Goal: Task Accomplishment & Management: Complete application form

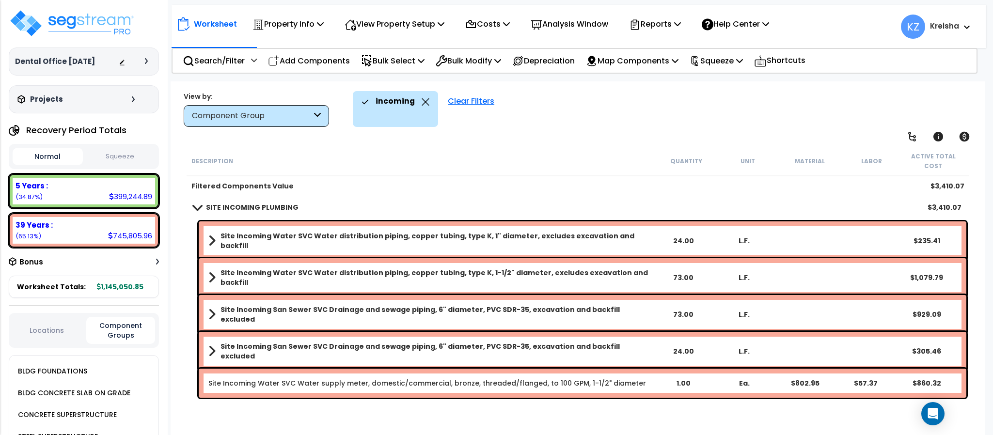
scroll to position [1495, 0]
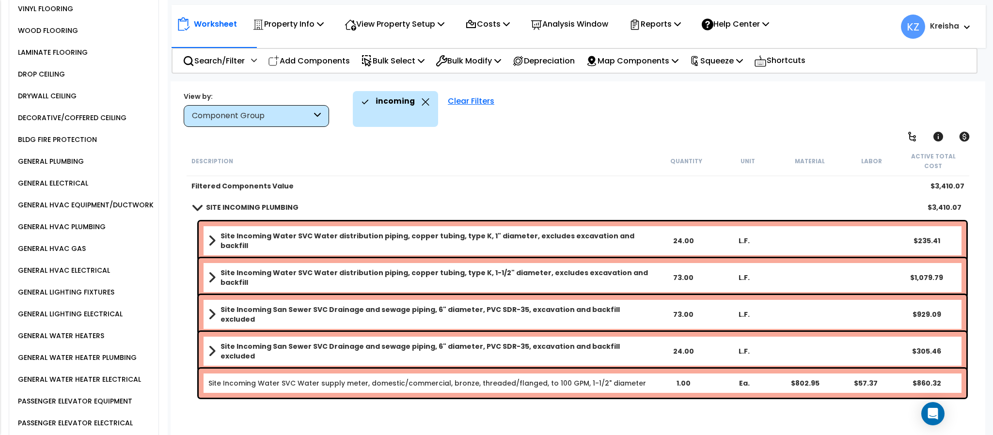
drag, startPoint x: 482, startPoint y: 98, endPoint x: 492, endPoint y: 99, distance: 10.2
click at [482, 98] on div "Clear Filters" at bounding box center [471, 109] width 56 height 36
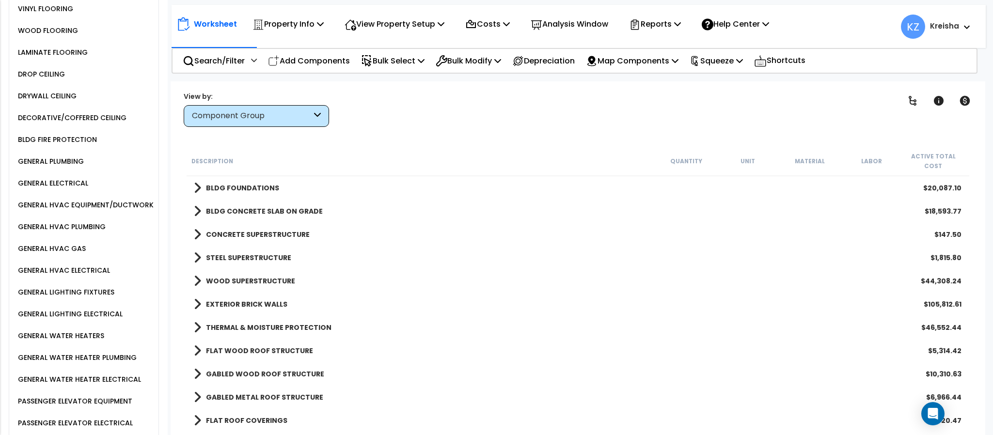
drag, startPoint x: 572, startPoint y: 106, endPoint x: 669, endPoint y: 113, distance: 97.2
click at [574, 107] on div "incoming Clear Filters" at bounding box center [611, 109] width 541 height 36
drag, startPoint x: 911, startPoint y: 99, endPoint x: 671, endPoint y: 30, distance: 249.8
click at [911, 99] on icon at bounding box center [913, 101] width 12 height 12
click at [911, 98] on icon at bounding box center [913, 101] width 12 height 12
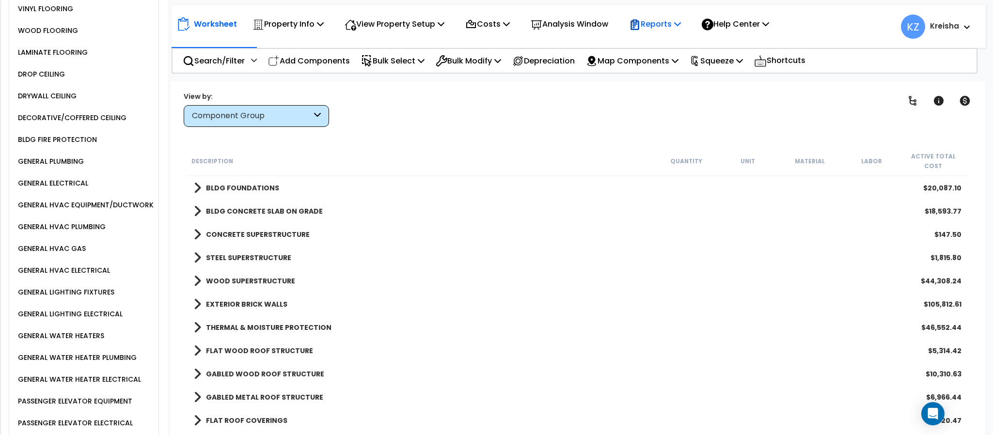
click at [911, 98] on icon at bounding box center [913, 101] width 8 height 10
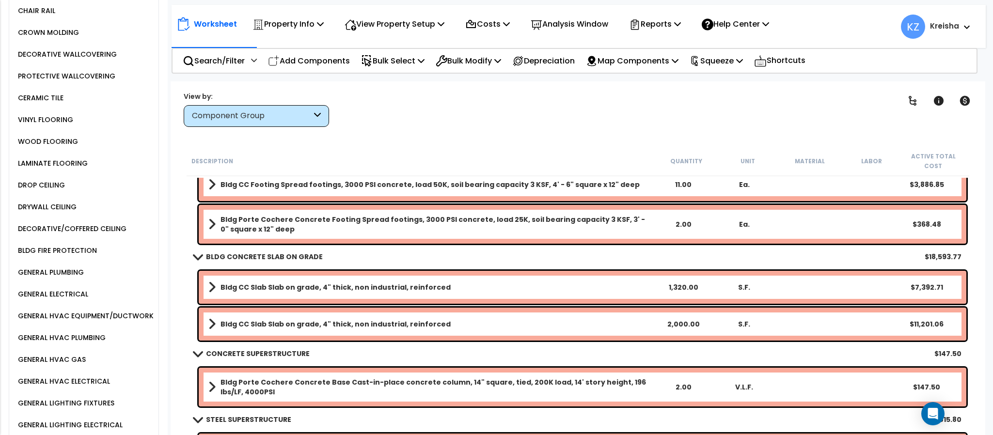
scroll to position [0, 0]
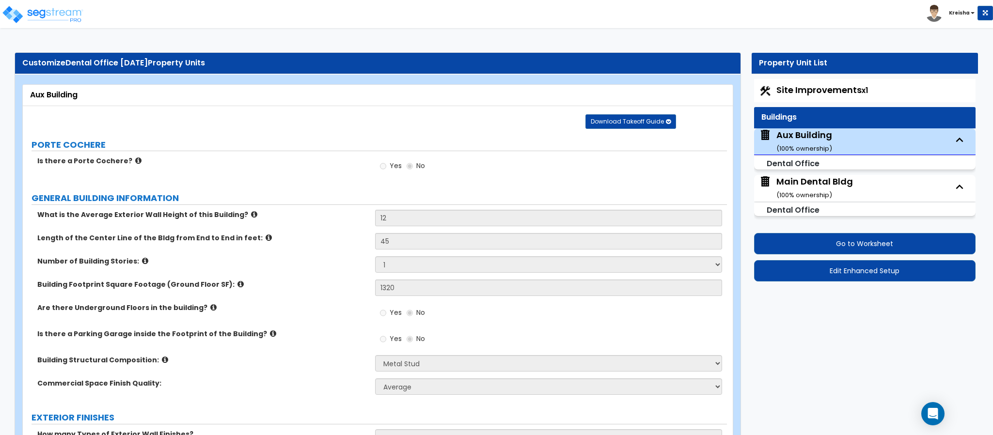
select select "8"
select select "1"
select select "9"
select select "1"
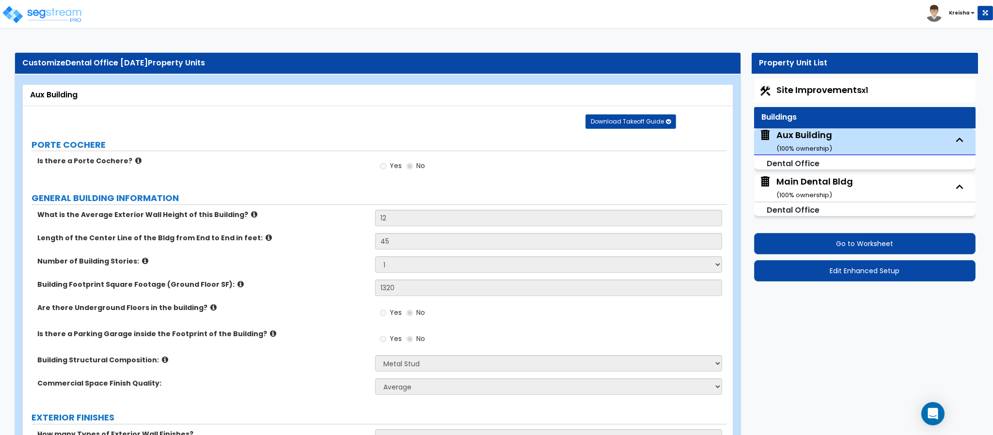
select select "1"
select select "5"
select select "1"
select select "3"
select select "1"
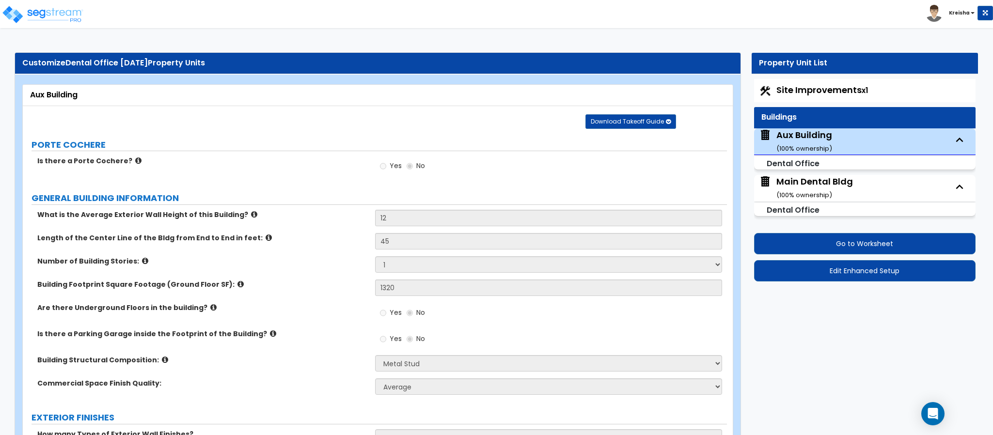
select select "1"
select select "5"
select select "3"
select select "2"
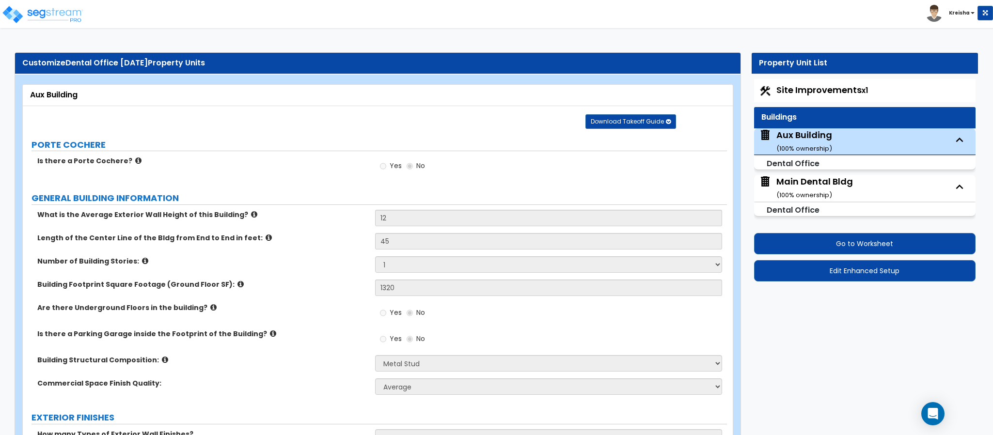
select select "2"
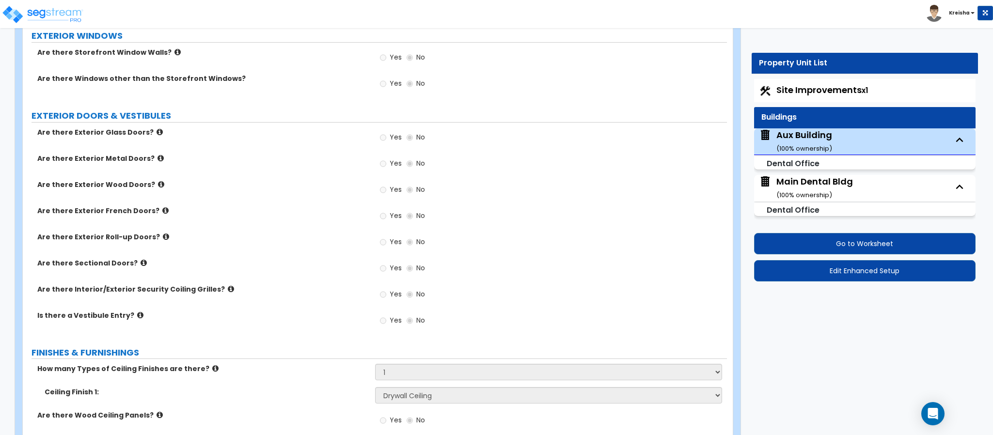
scroll to position [905, 0]
